Goal: Task Accomplishment & Management: Use online tool/utility

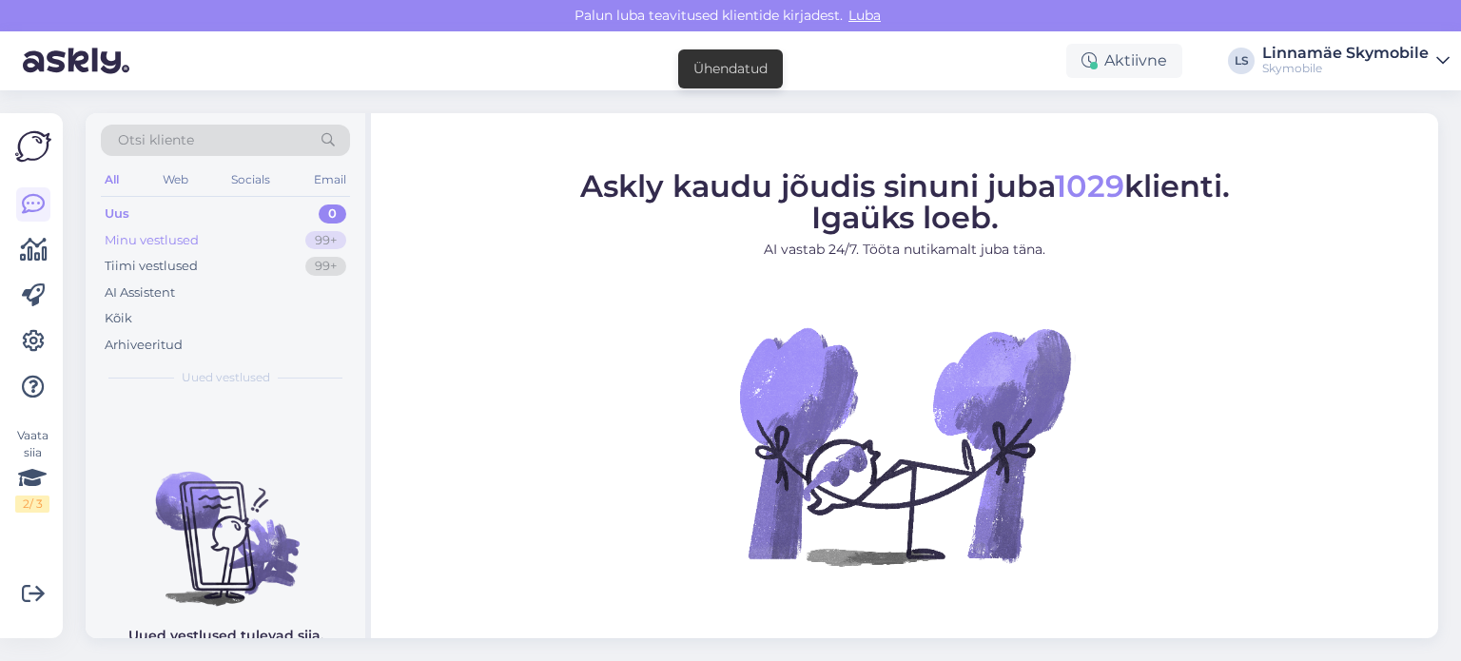
click at [183, 245] on div "Minu vestlused" at bounding box center [152, 240] width 94 height 19
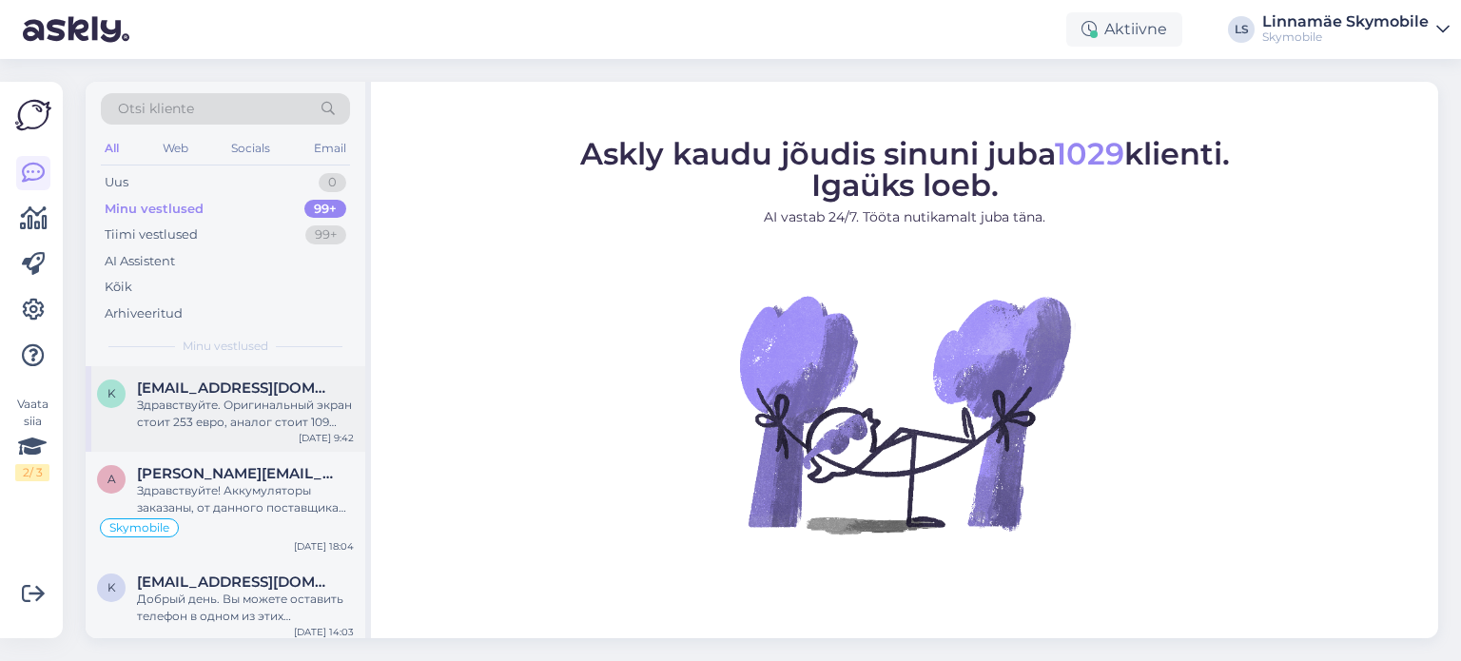
click at [219, 417] on div "Здравствуйте. Оригинальный экран стоит 253 евро, аналог стоит 109 евро. При уст…" at bounding box center [245, 414] width 217 height 34
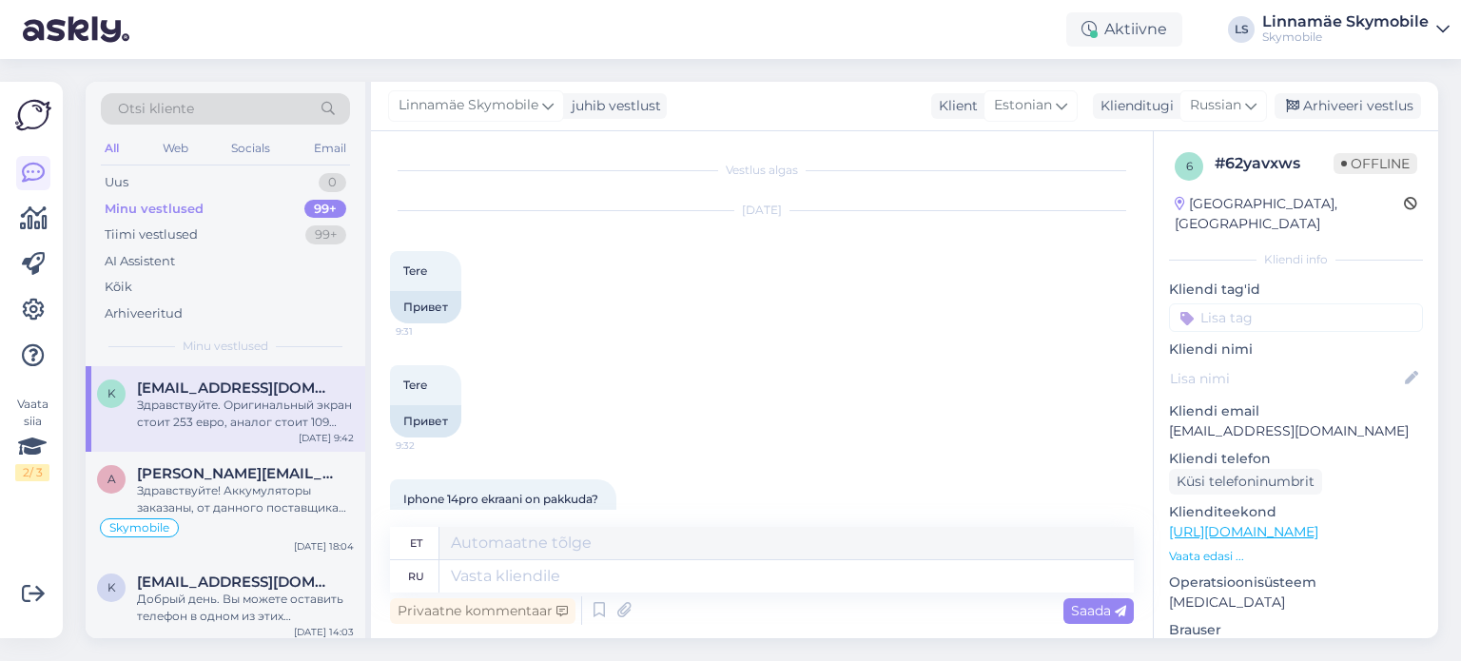
scroll to position [244, 0]
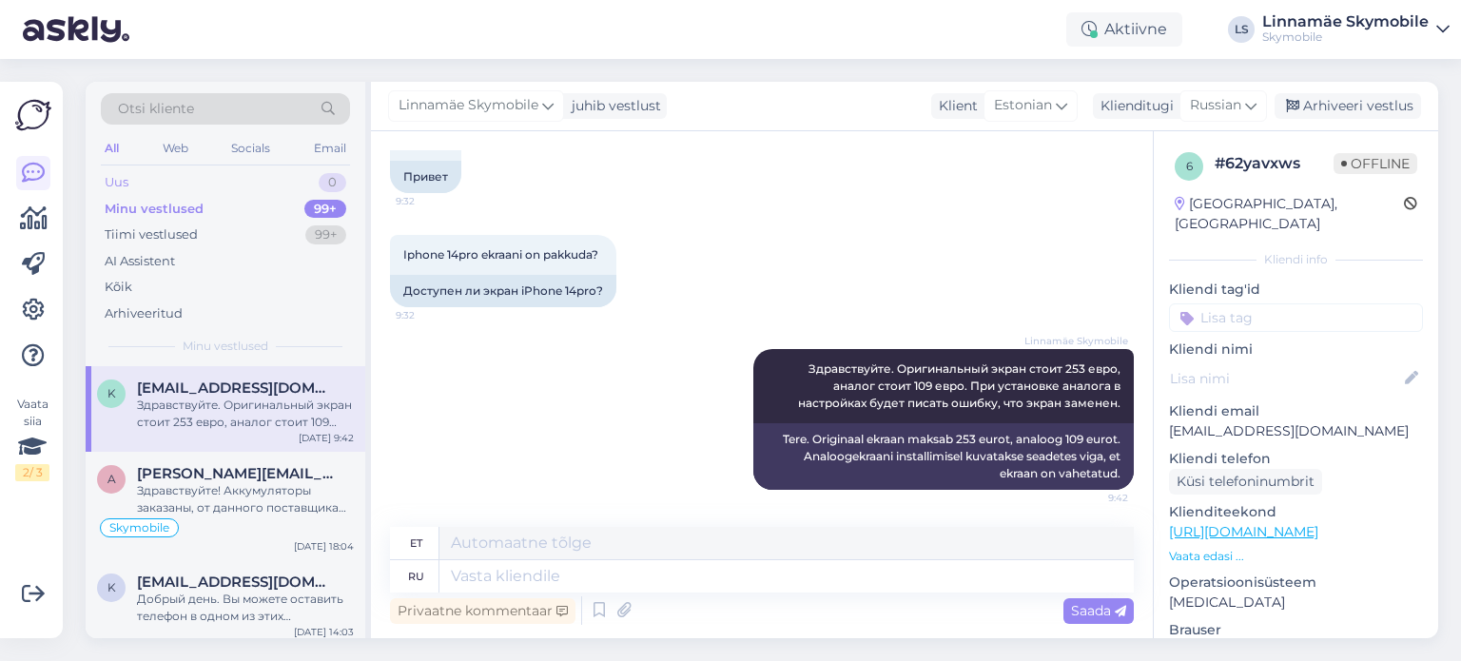
click at [114, 178] on div "Uus" at bounding box center [117, 182] width 24 height 19
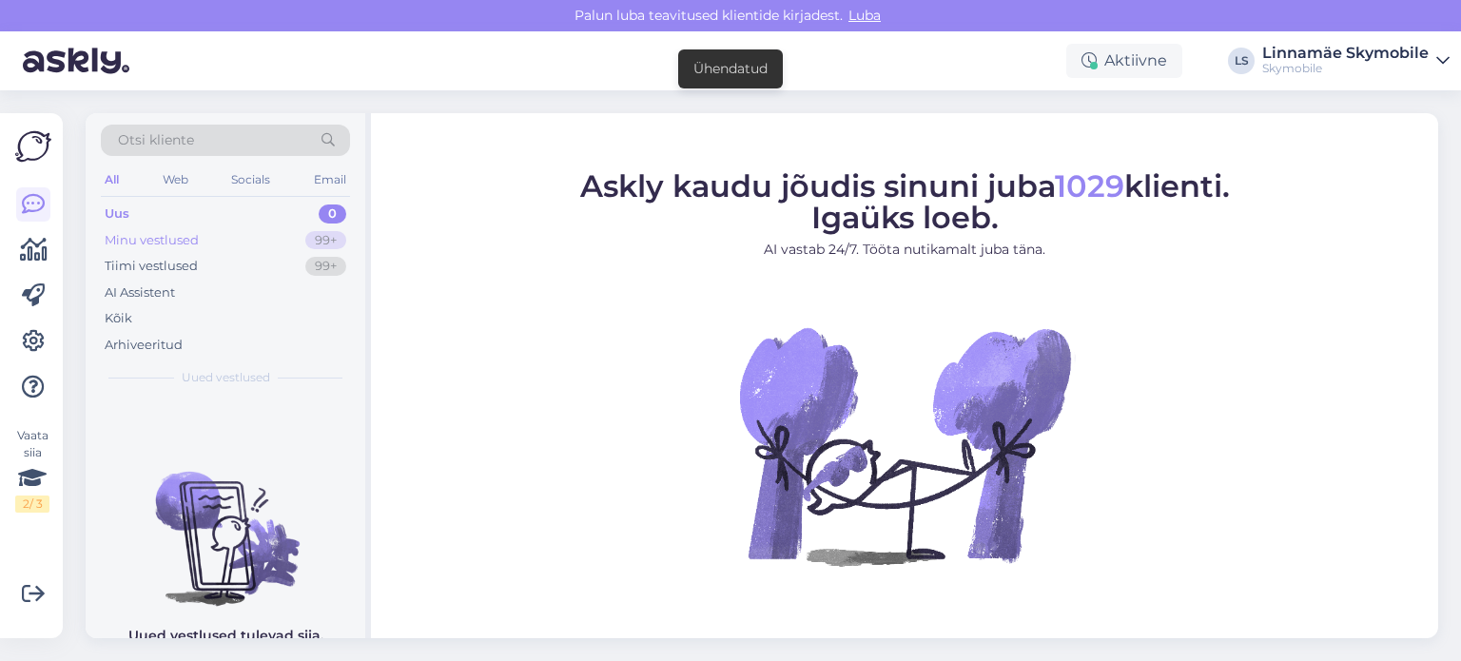
click at [184, 242] on div "Minu vestlused" at bounding box center [152, 240] width 94 height 19
